Goal: Use online tool/utility: Utilize a website feature to perform a specific function

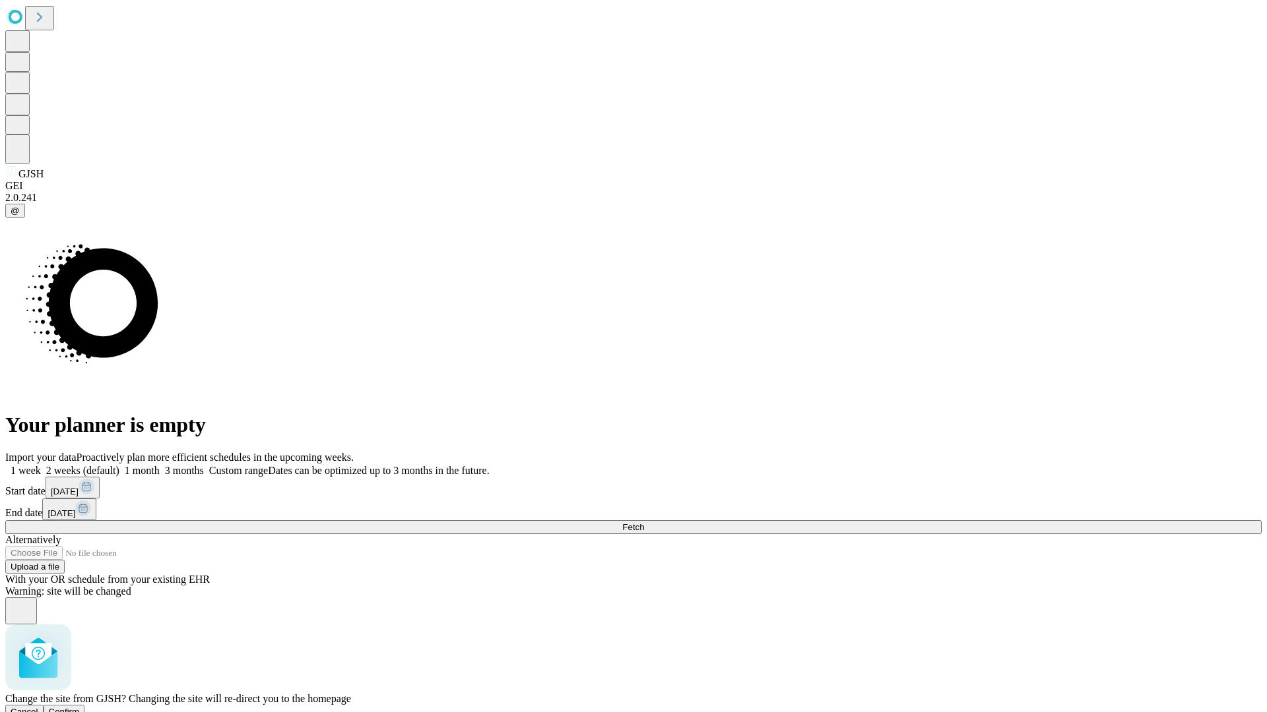
click at [80, 707] on span "Confirm" at bounding box center [64, 712] width 31 height 10
click at [160, 465] on label "1 month" at bounding box center [139, 470] width 40 height 11
click at [644, 522] on span "Fetch" at bounding box center [633, 527] width 22 height 10
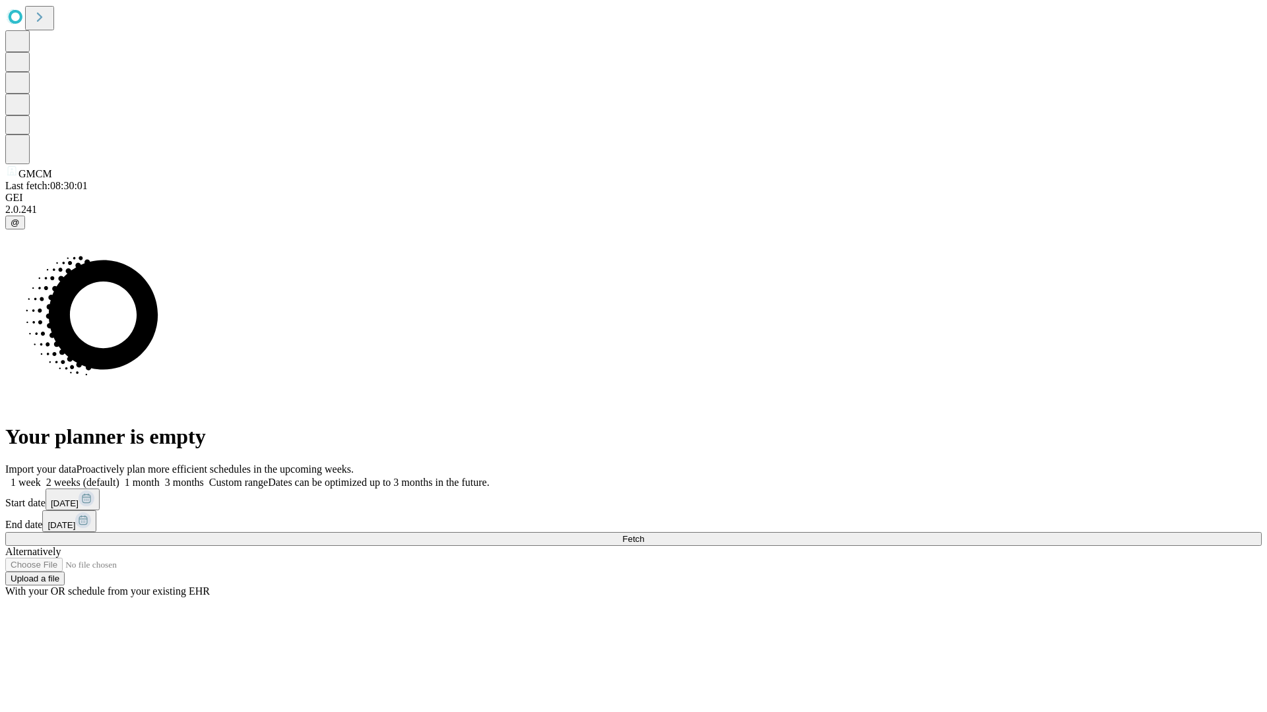
click at [160, 477] on label "1 month" at bounding box center [139, 482] width 40 height 11
click at [644, 534] on span "Fetch" at bounding box center [633, 539] width 22 height 10
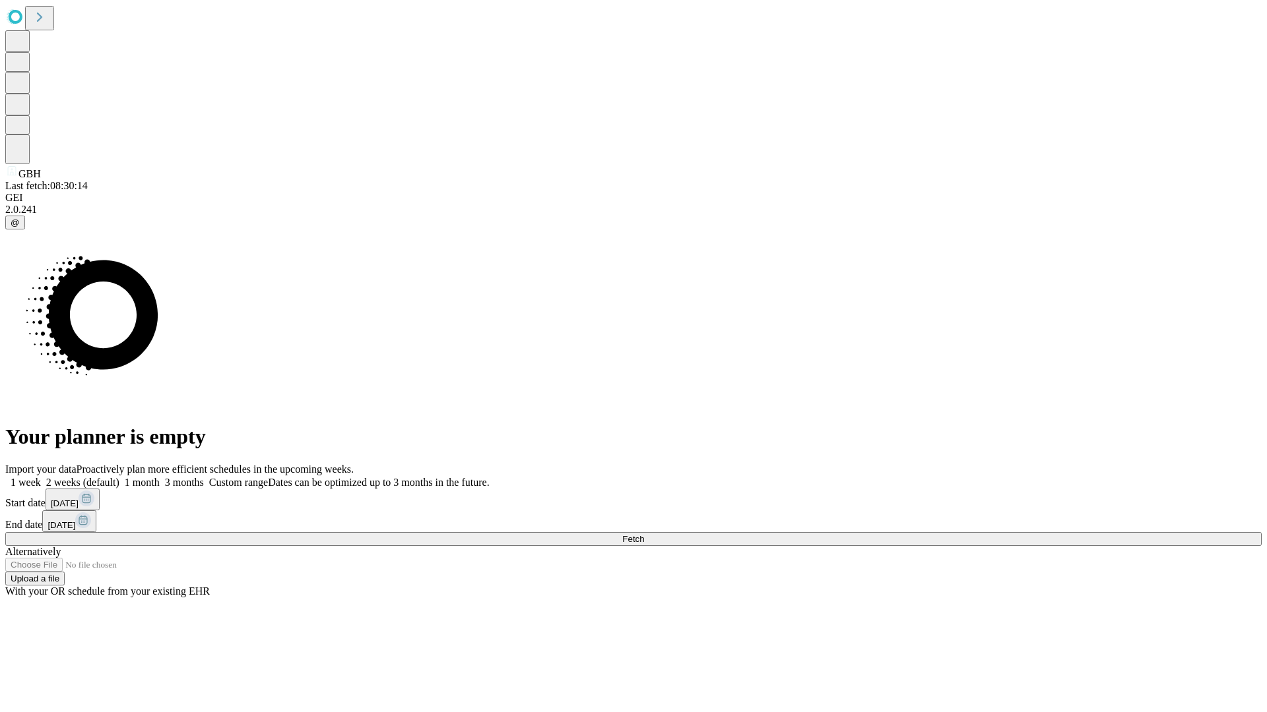
click at [644, 534] on span "Fetch" at bounding box center [633, 539] width 22 height 10
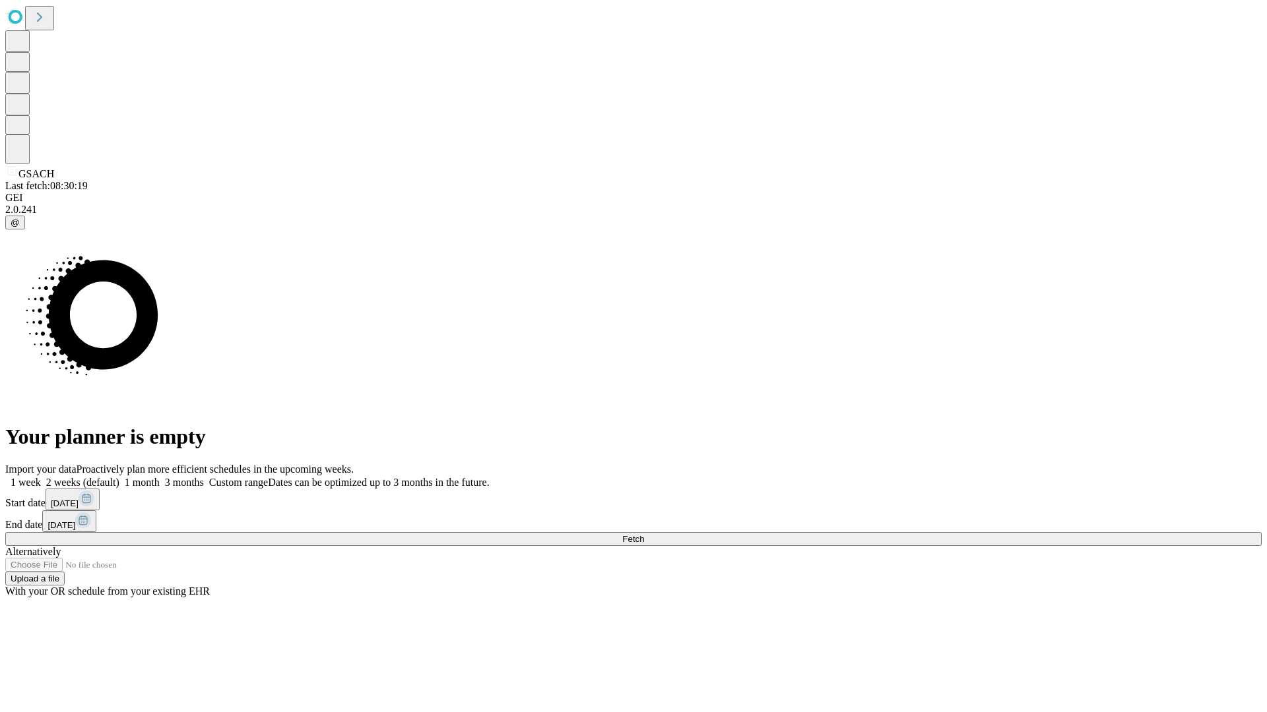
click at [160, 477] on label "1 month" at bounding box center [139, 482] width 40 height 11
click at [644, 534] on span "Fetch" at bounding box center [633, 539] width 22 height 10
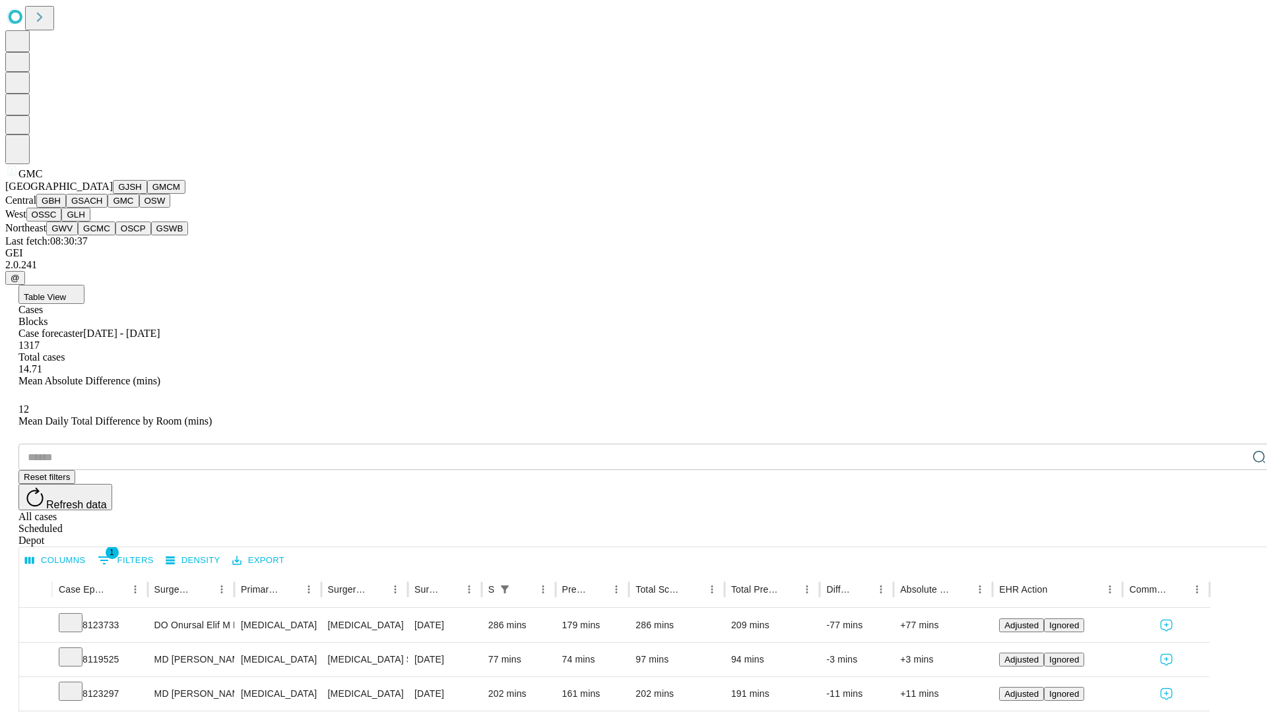
click at [139, 208] on button "OSW" at bounding box center [155, 201] width 32 height 14
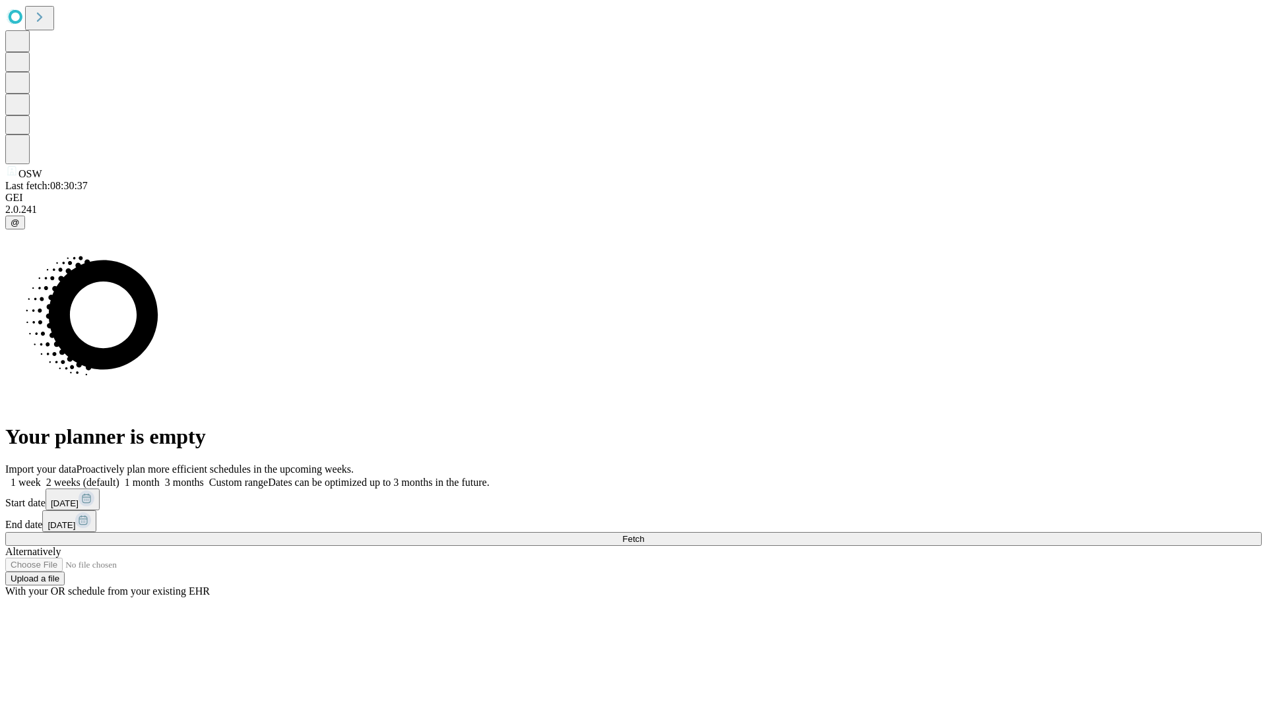
click at [160, 477] on label "1 month" at bounding box center [139, 482] width 40 height 11
click at [644, 534] on span "Fetch" at bounding box center [633, 539] width 22 height 10
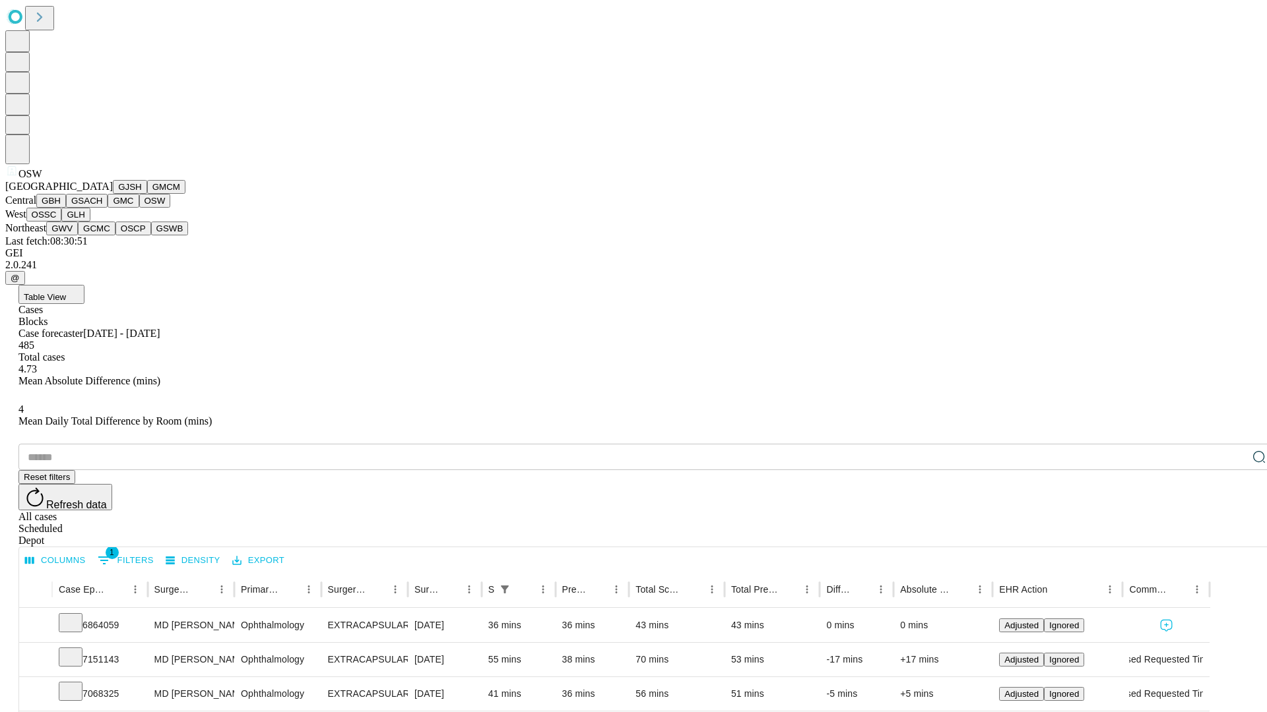
click at [62, 222] on button "OSSC" at bounding box center [44, 215] width 36 height 14
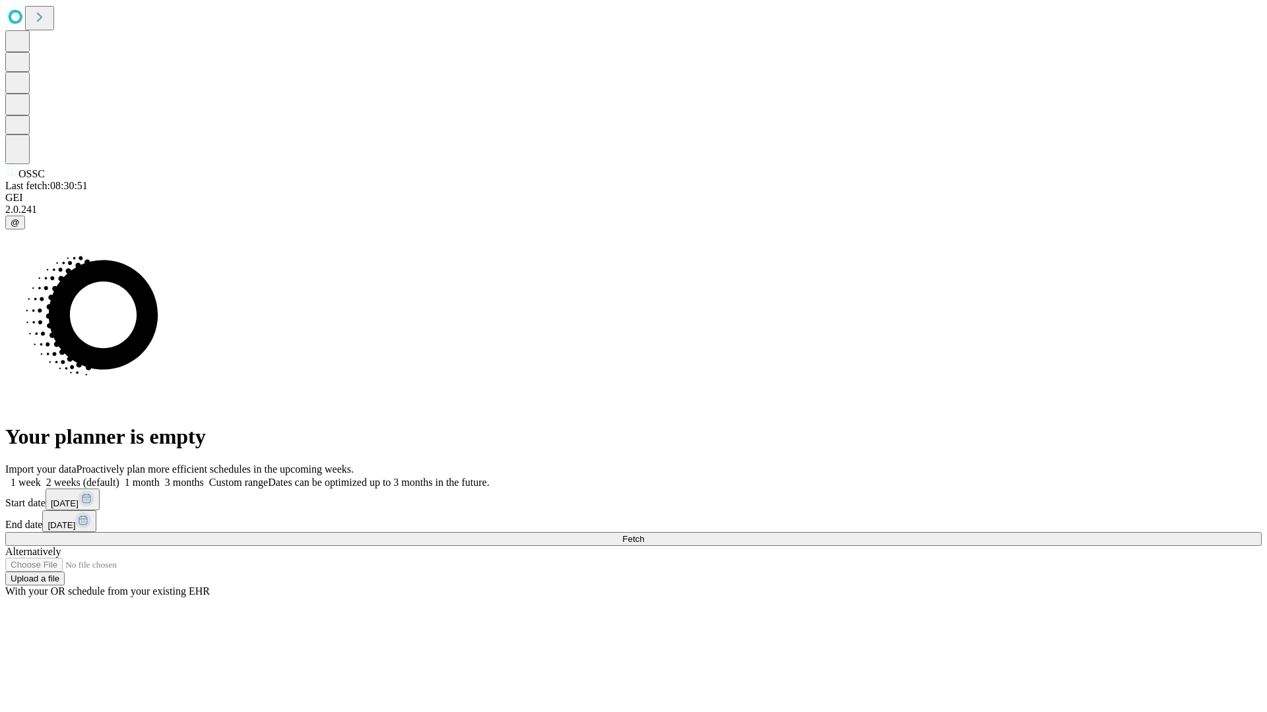
click at [160, 477] on label "1 month" at bounding box center [139, 482] width 40 height 11
click at [644, 534] on span "Fetch" at bounding box center [633, 539] width 22 height 10
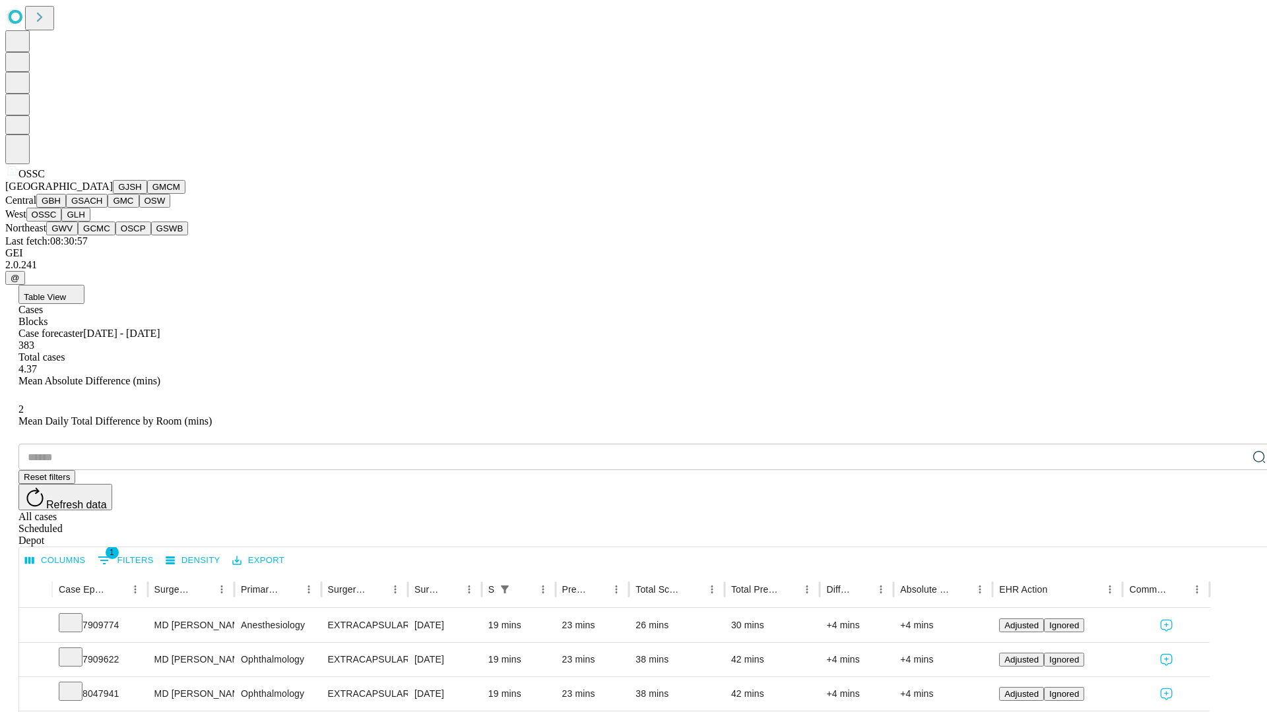
click at [90, 222] on button "GLH" at bounding box center [75, 215] width 28 height 14
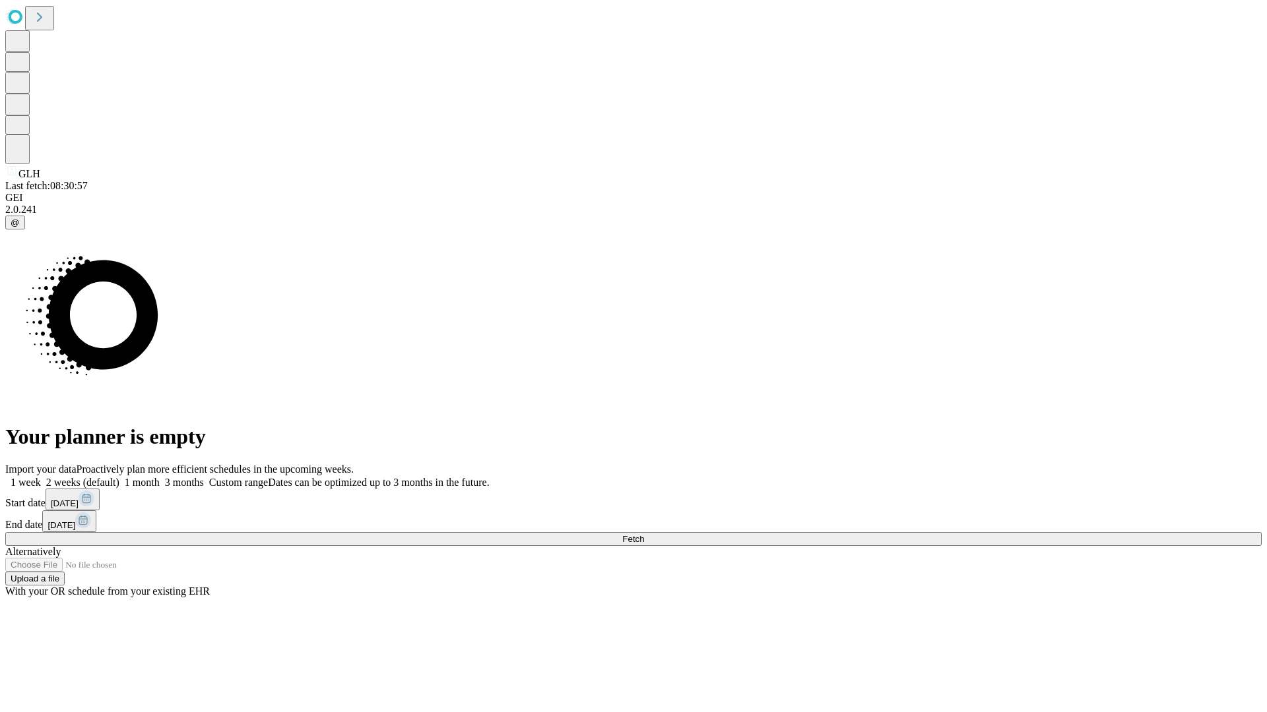
click at [160, 477] on label "1 month" at bounding box center [139, 482] width 40 height 11
click at [644, 534] on span "Fetch" at bounding box center [633, 539] width 22 height 10
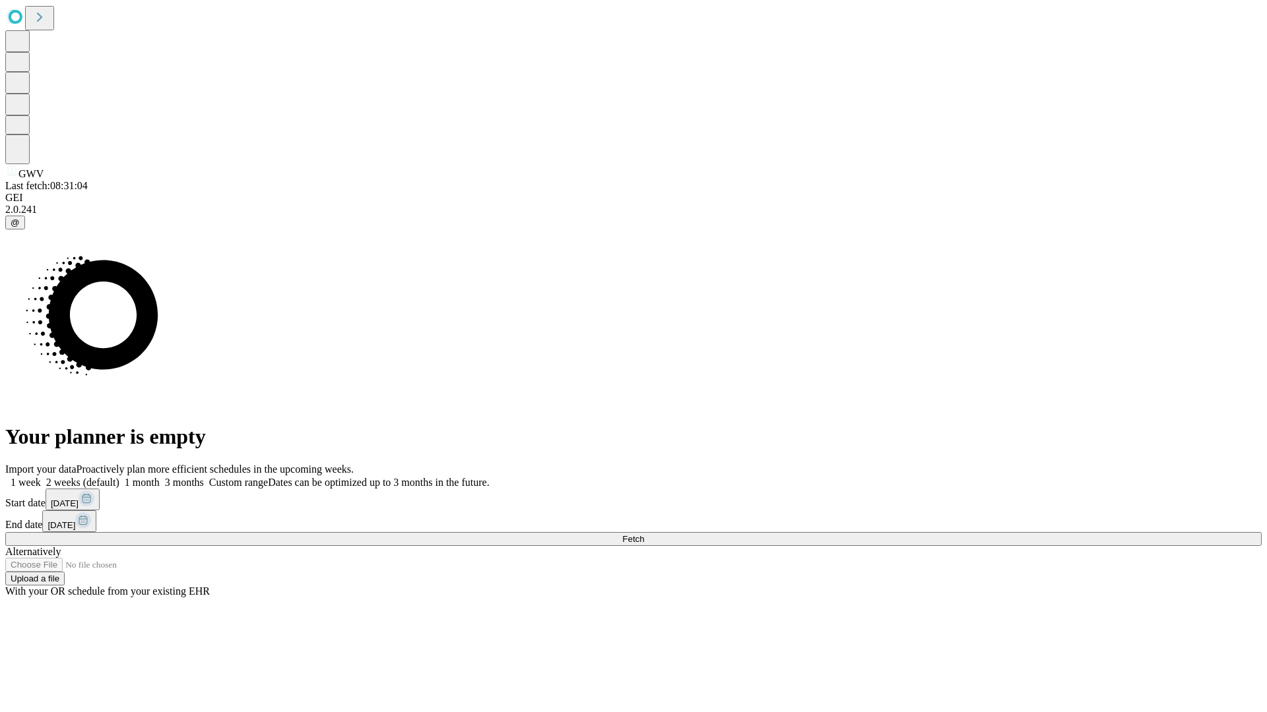
click at [160, 477] on label "1 month" at bounding box center [139, 482] width 40 height 11
click at [644, 534] on span "Fetch" at bounding box center [633, 539] width 22 height 10
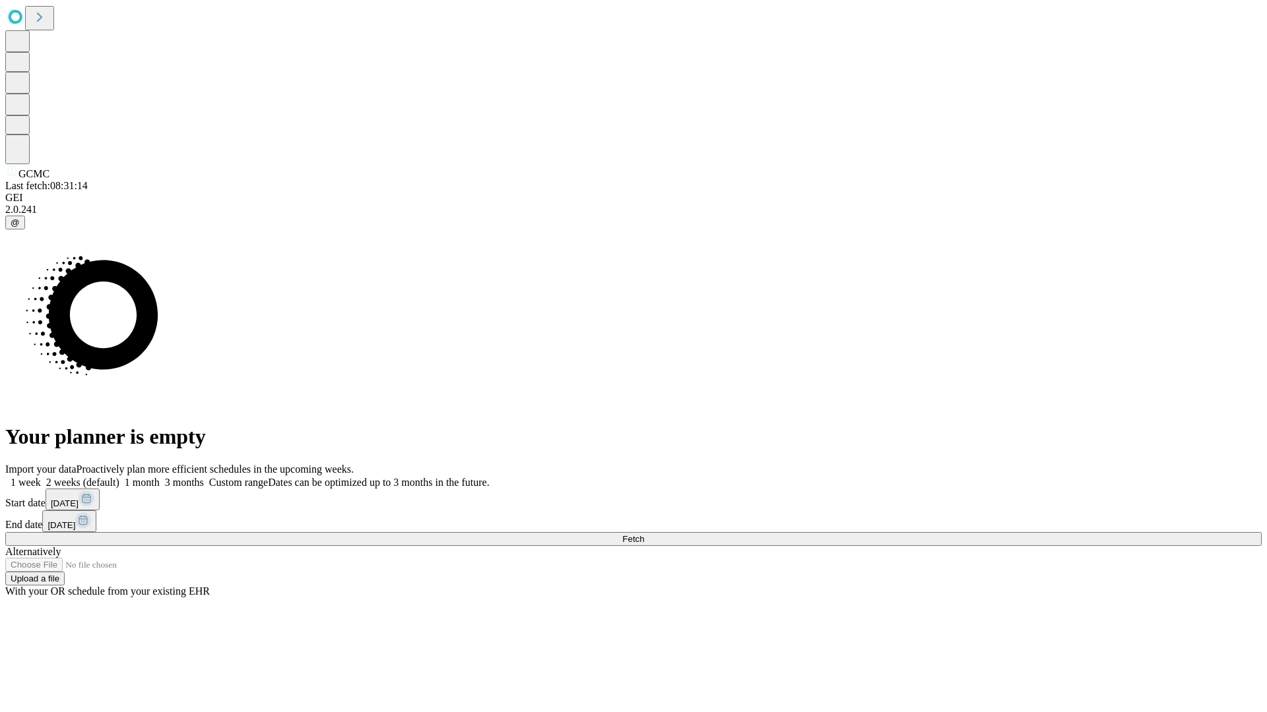
click at [160, 477] on label "1 month" at bounding box center [139, 482] width 40 height 11
click at [644, 534] on span "Fetch" at bounding box center [633, 539] width 22 height 10
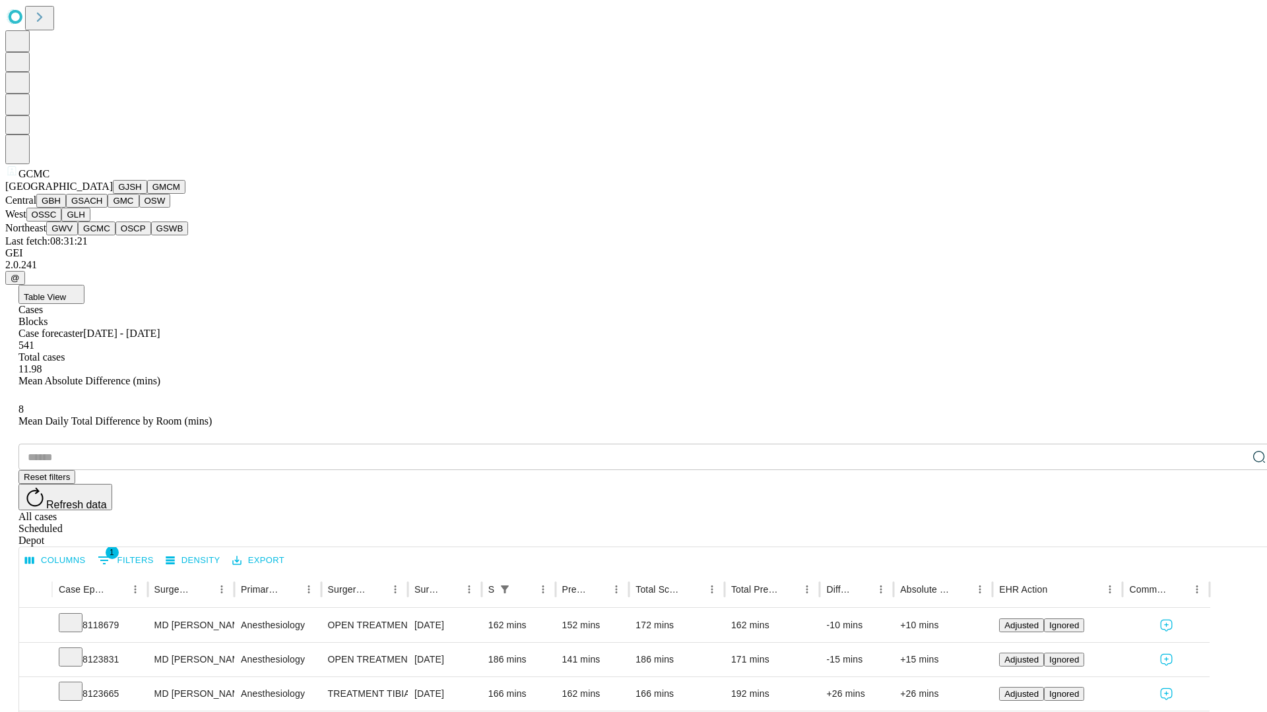
click at [115, 236] on button "OSCP" at bounding box center [133, 229] width 36 height 14
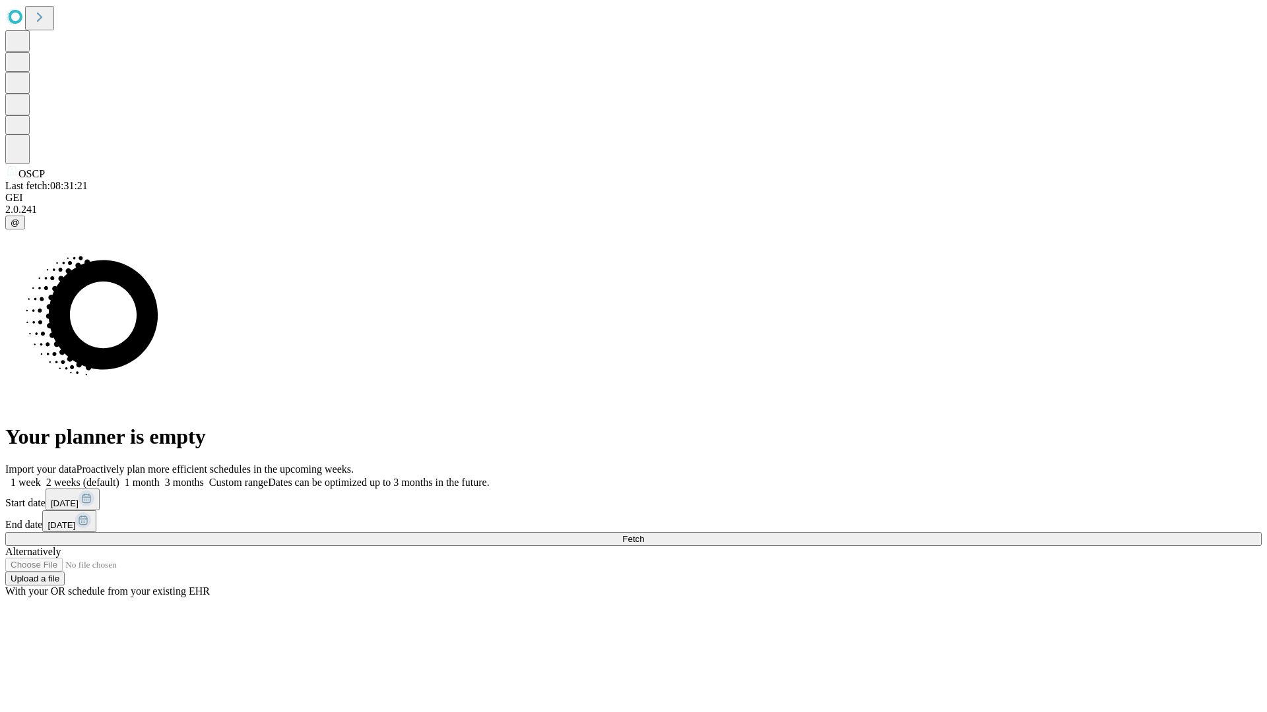
click at [160, 477] on label "1 month" at bounding box center [139, 482] width 40 height 11
click at [644, 534] on span "Fetch" at bounding box center [633, 539] width 22 height 10
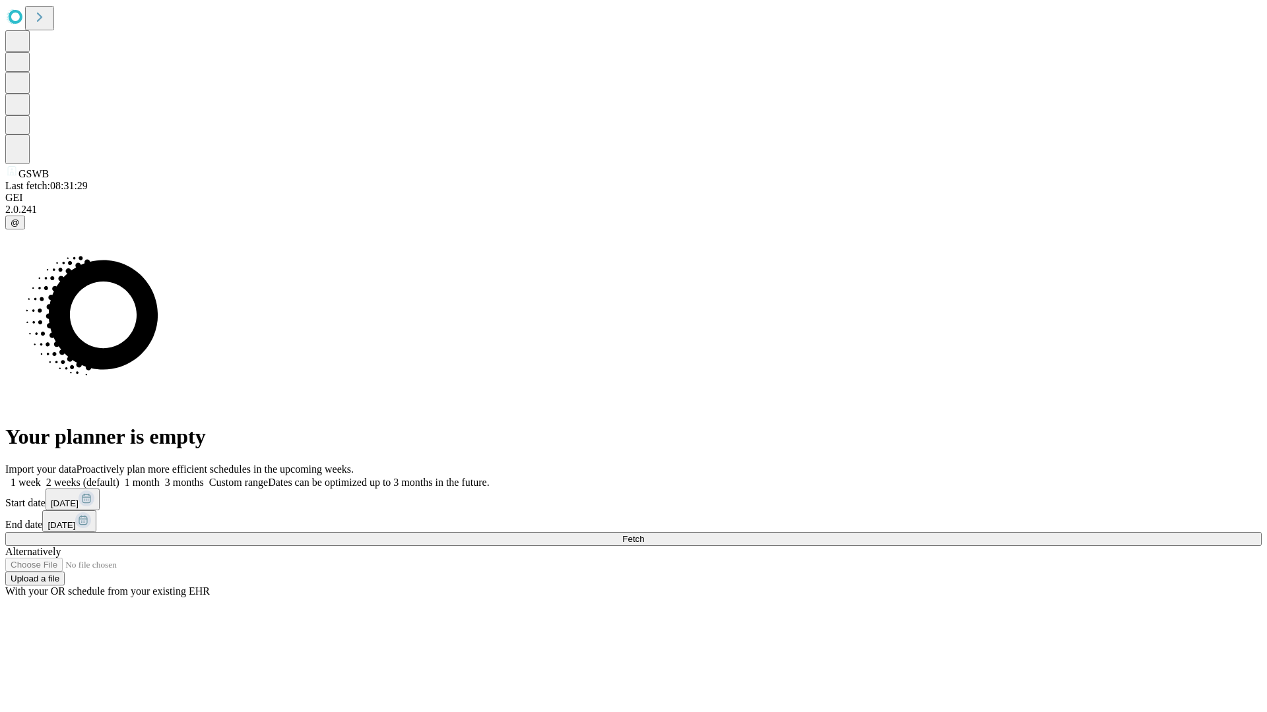
click at [160, 477] on label "1 month" at bounding box center [139, 482] width 40 height 11
click at [644, 534] on span "Fetch" at bounding box center [633, 539] width 22 height 10
